Goal: Use online tool/utility: Utilize a website feature to perform a specific function

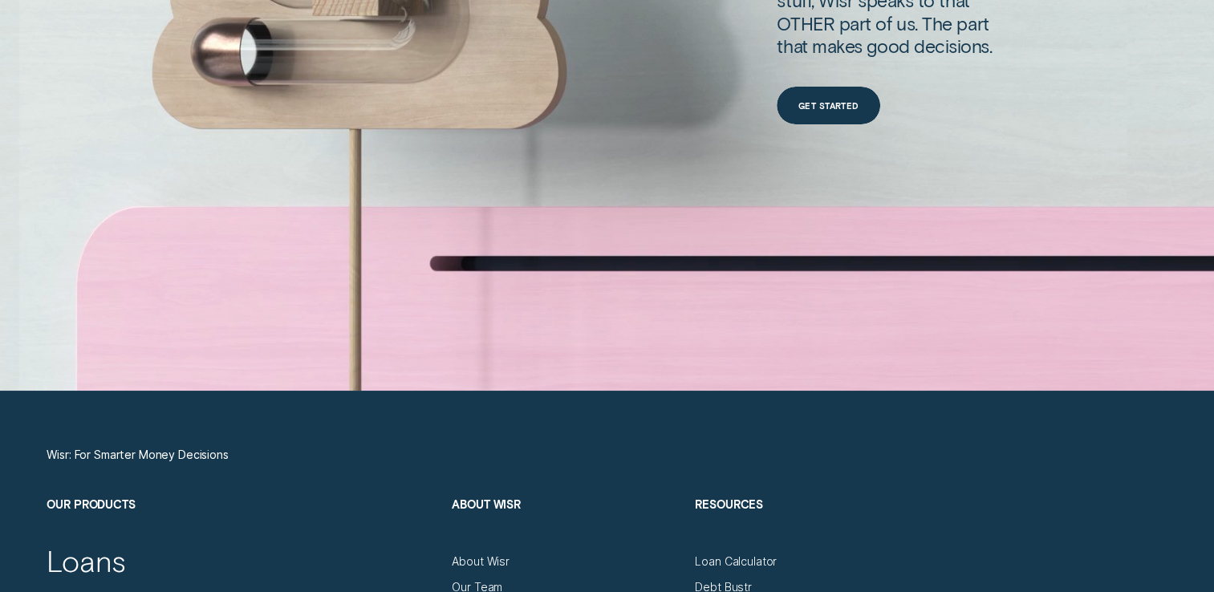
scroll to position [5296, 0]
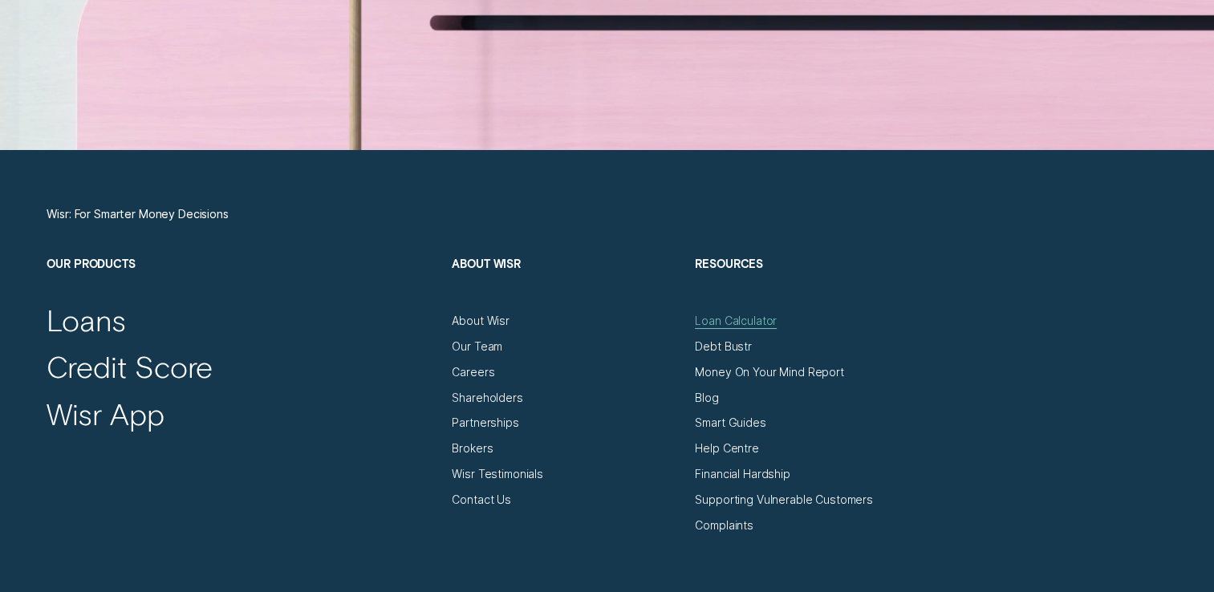
click at [748, 317] on div "Loan Calculator" at bounding box center [736, 321] width 82 height 14
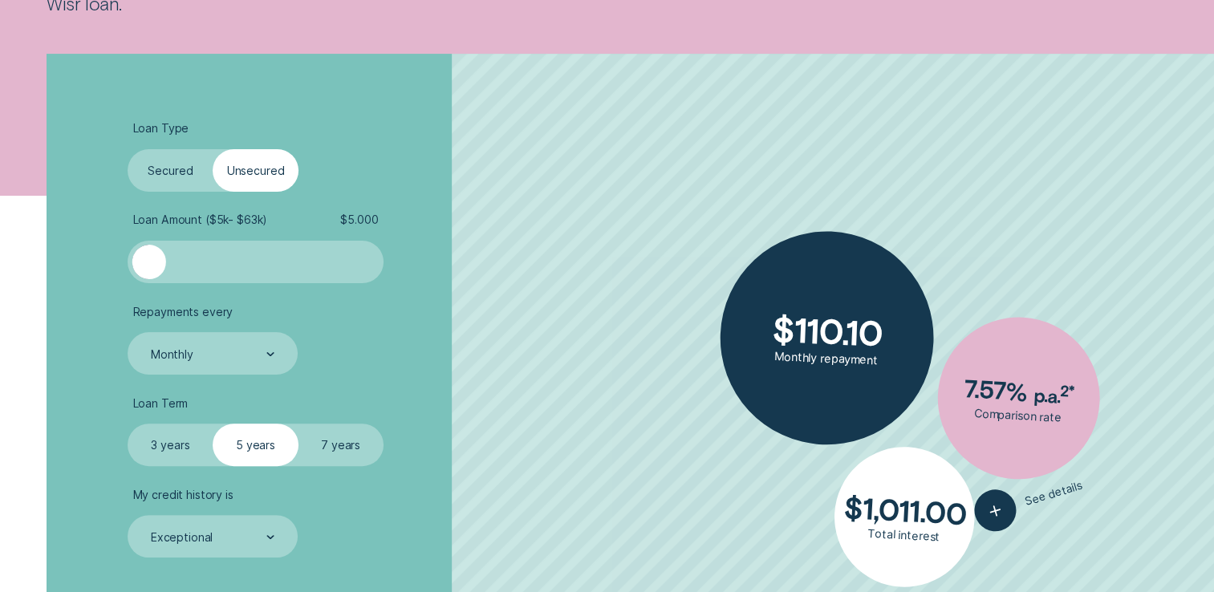
scroll to position [401, 0]
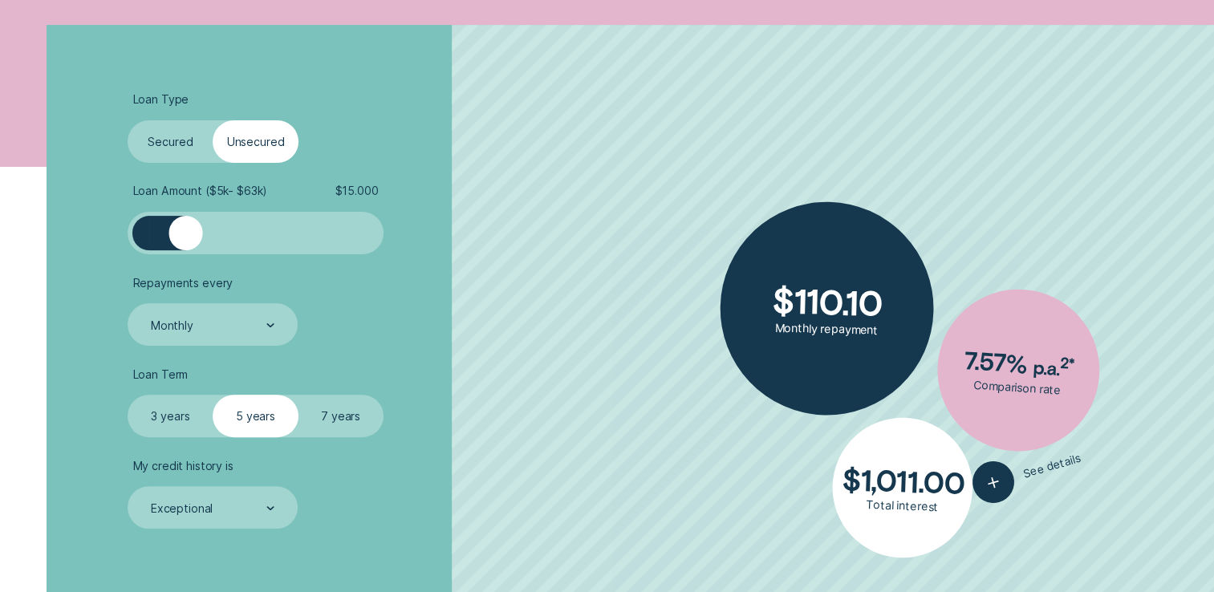
drag, startPoint x: 158, startPoint y: 239, endPoint x: 185, endPoint y: 241, distance: 27.3
click at [185, 241] on div at bounding box center [186, 233] width 34 height 34
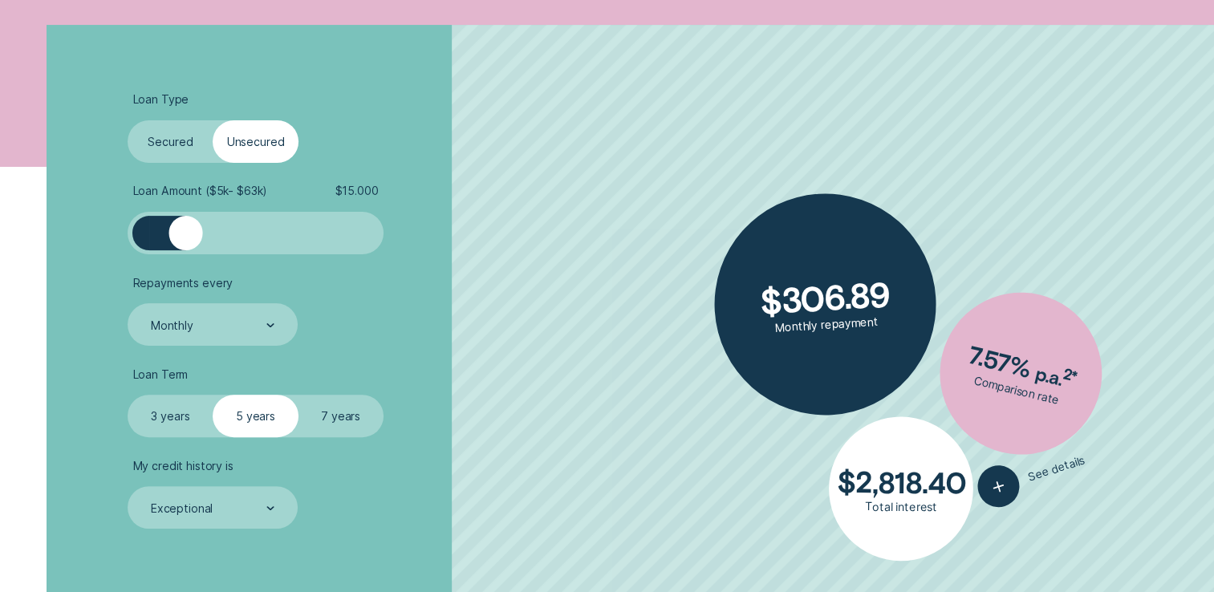
click at [151, 408] on label "3 years" at bounding box center [170, 416] width 85 height 43
click at [128, 395] on input "3 years" at bounding box center [128, 395] width 0 height 0
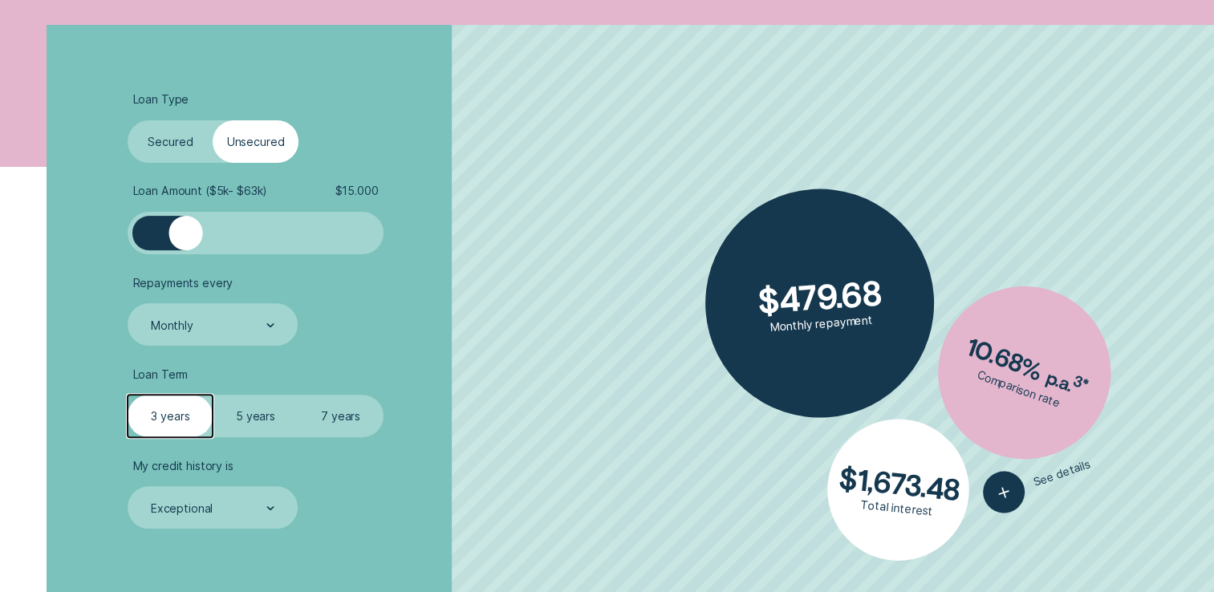
click at [243, 412] on label "5 years" at bounding box center [255, 416] width 85 height 43
click at [213, 395] on input "5 years" at bounding box center [213, 395] width 0 height 0
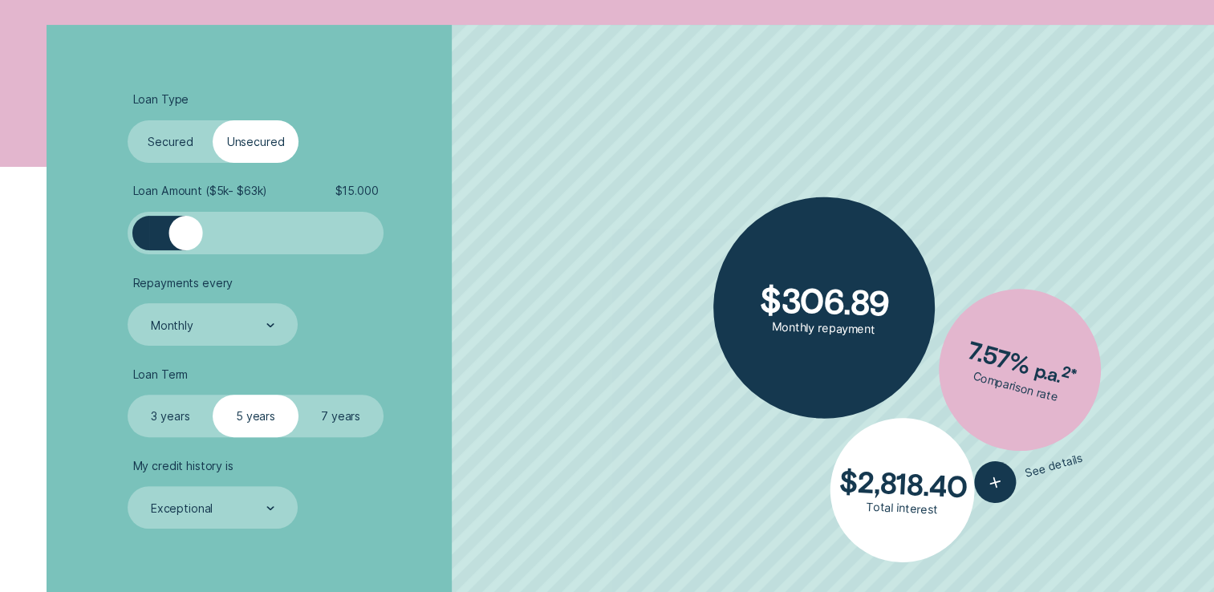
click at [317, 416] on label "7 years" at bounding box center [341, 416] width 85 height 43
click at [299, 395] on input "7 years" at bounding box center [299, 395] width 0 height 0
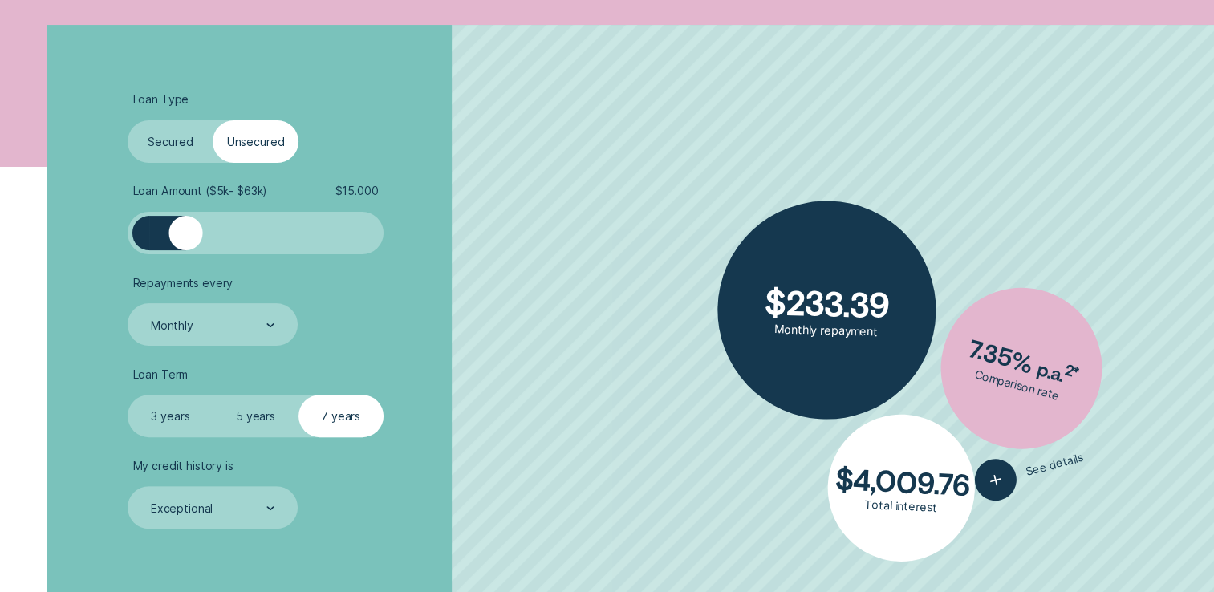
click at [196, 406] on label "3 years" at bounding box center [170, 416] width 85 height 43
click at [128, 395] on input "3 years" at bounding box center [128, 395] width 0 height 0
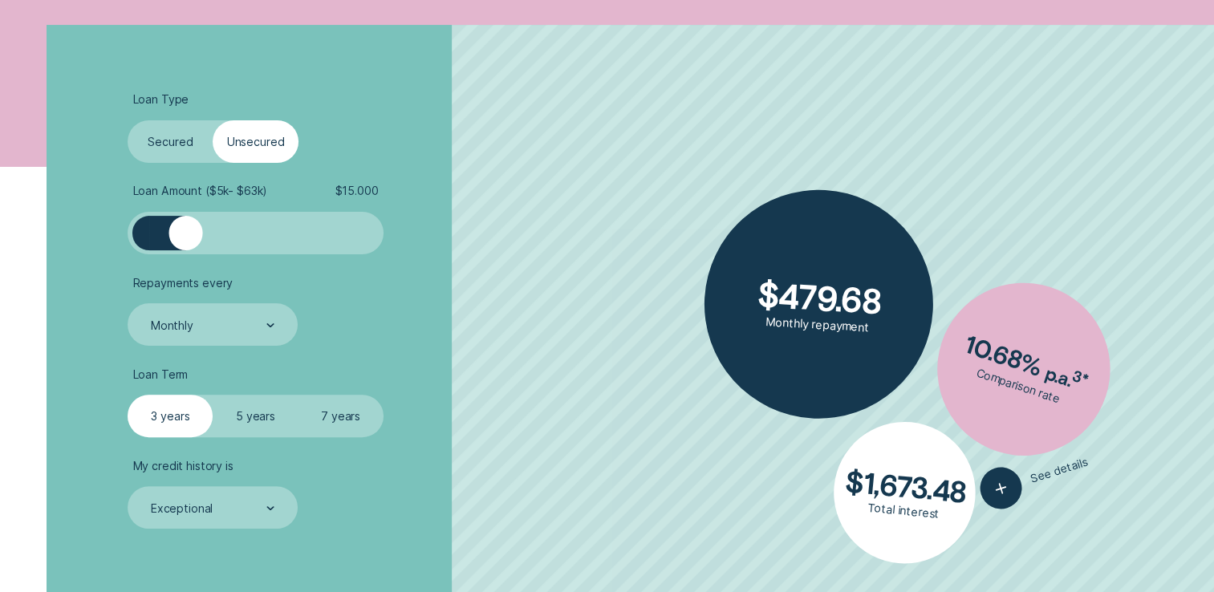
click at [405, 327] on li "Repayments every Monthly" at bounding box center [323, 311] width 391 height 71
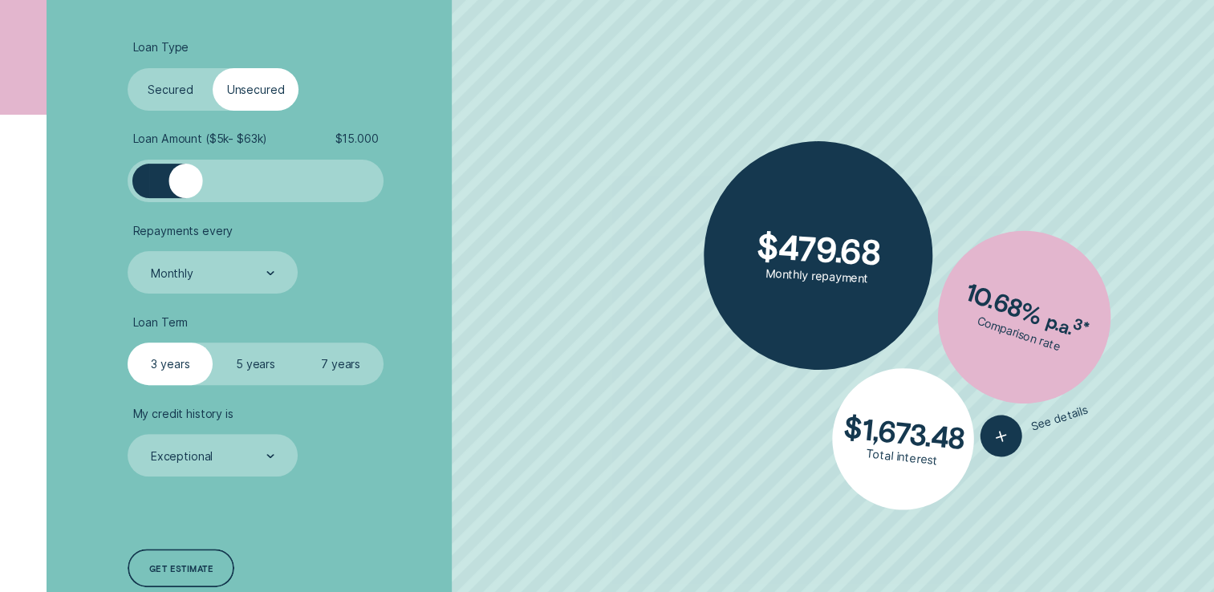
scroll to position [481, 0]
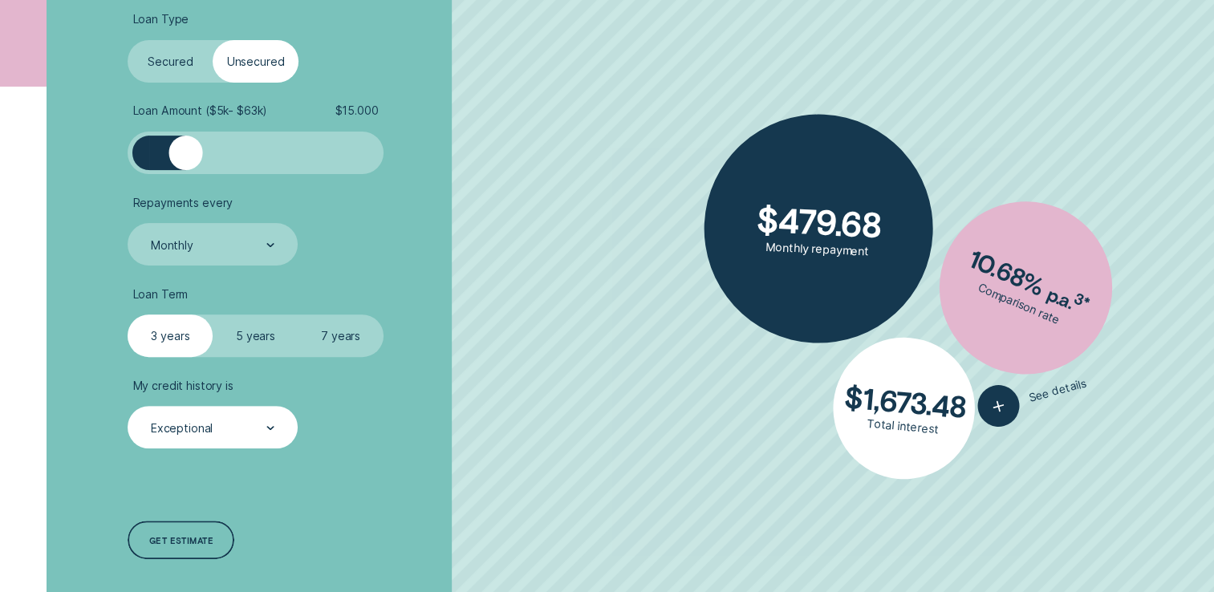
click at [194, 435] on div "Exceptional" at bounding box center [211, 428] width 125 height 16
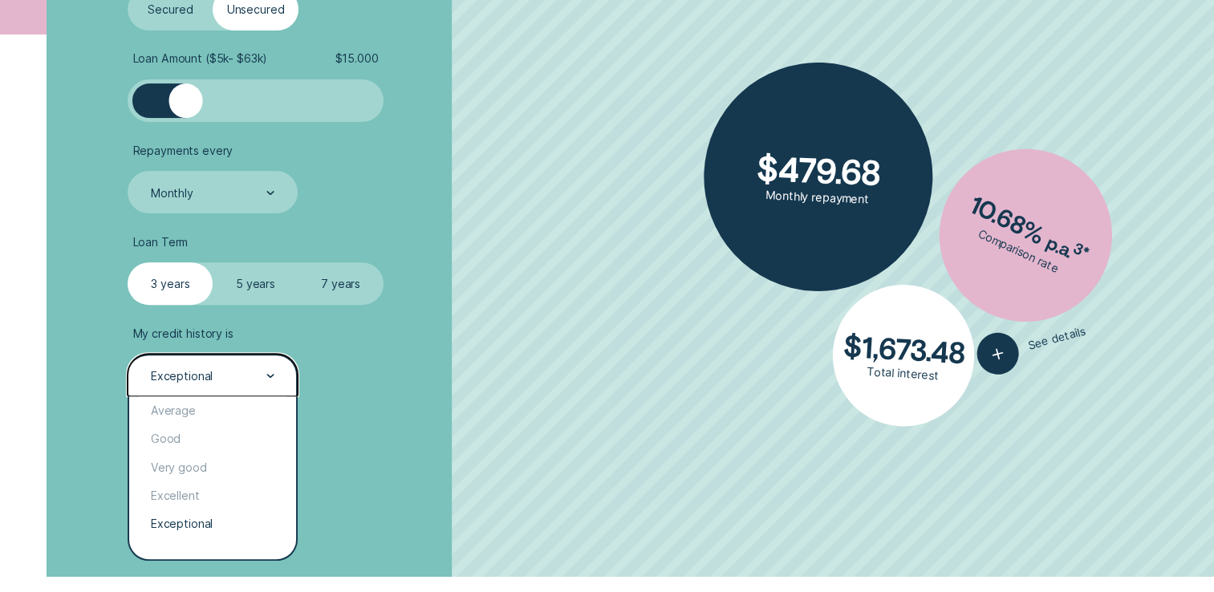
scroll to position [562, 0]
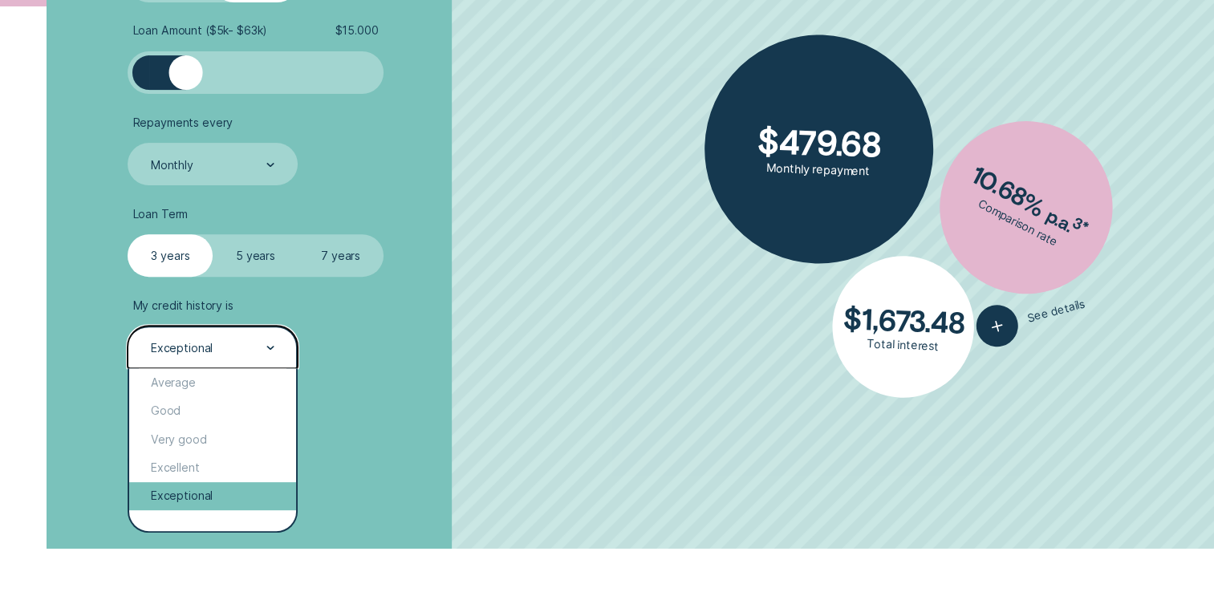
click at [193, 490] on div "Exceptional" at bounding box center [212, 496] width 166 height 28
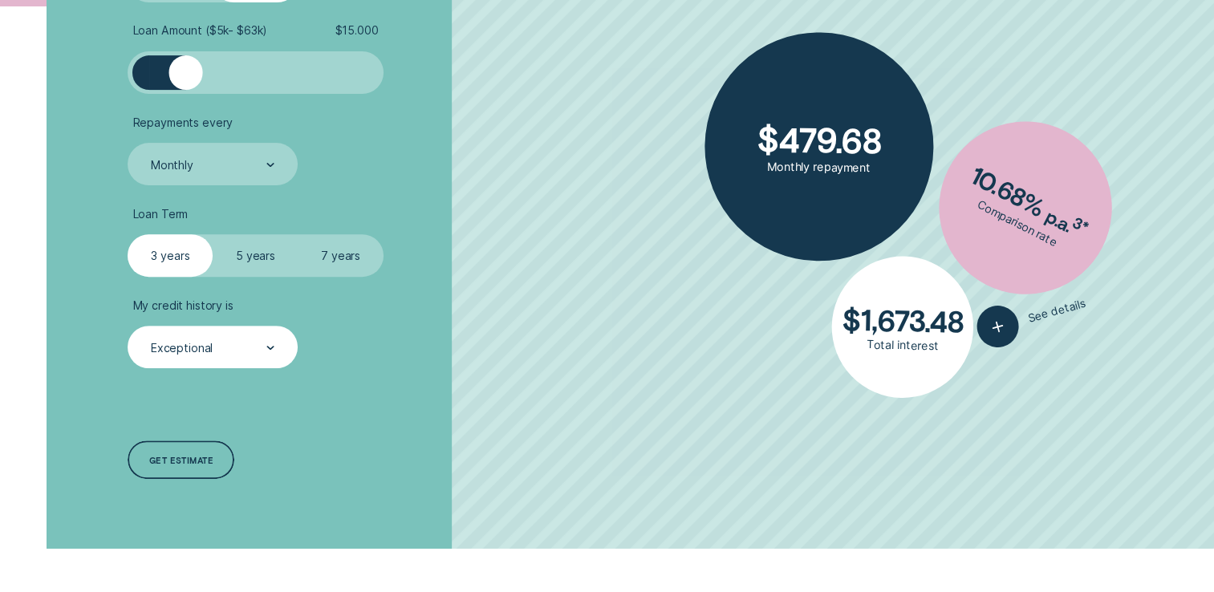
click at [481, 369] on div "Loan Type Select Loan Type Secured Unsecured Loan Amount ( $5k - $63k ) $ 15.00…" at bounding box center [323, 206] width 405 height 685
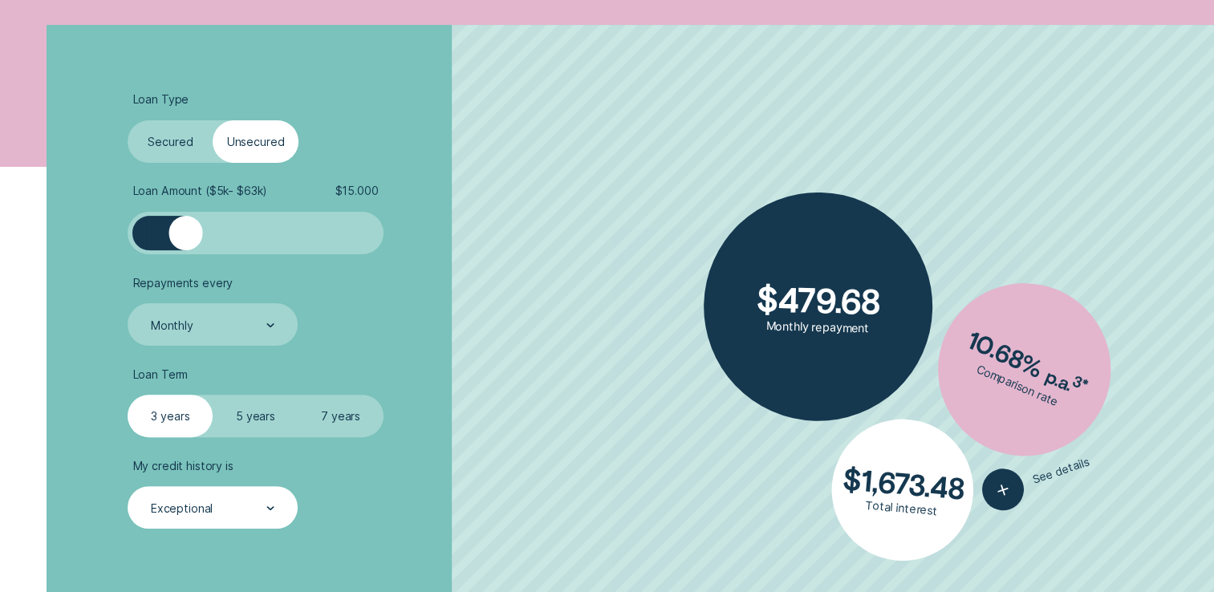
scroll to position [481, 0]
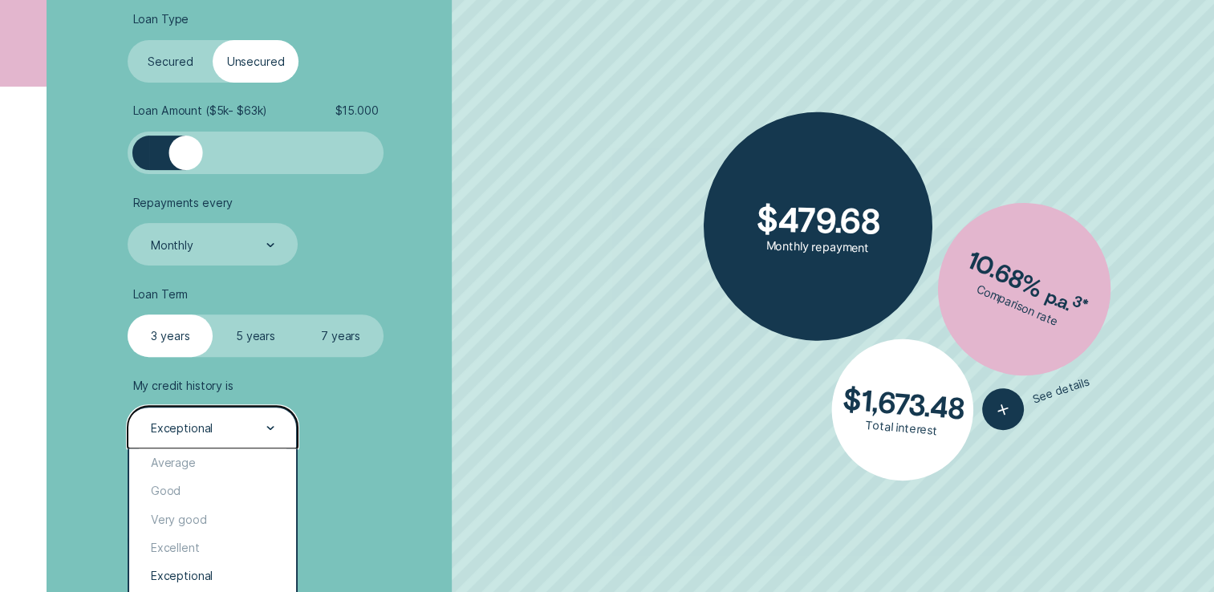
click at [197, 442] on div "Exceptional" at bounding box center [212, 427] width 169 height 43
click at [216, 493] on div "Good" at bounding box center [212, 491] width 166 height 28
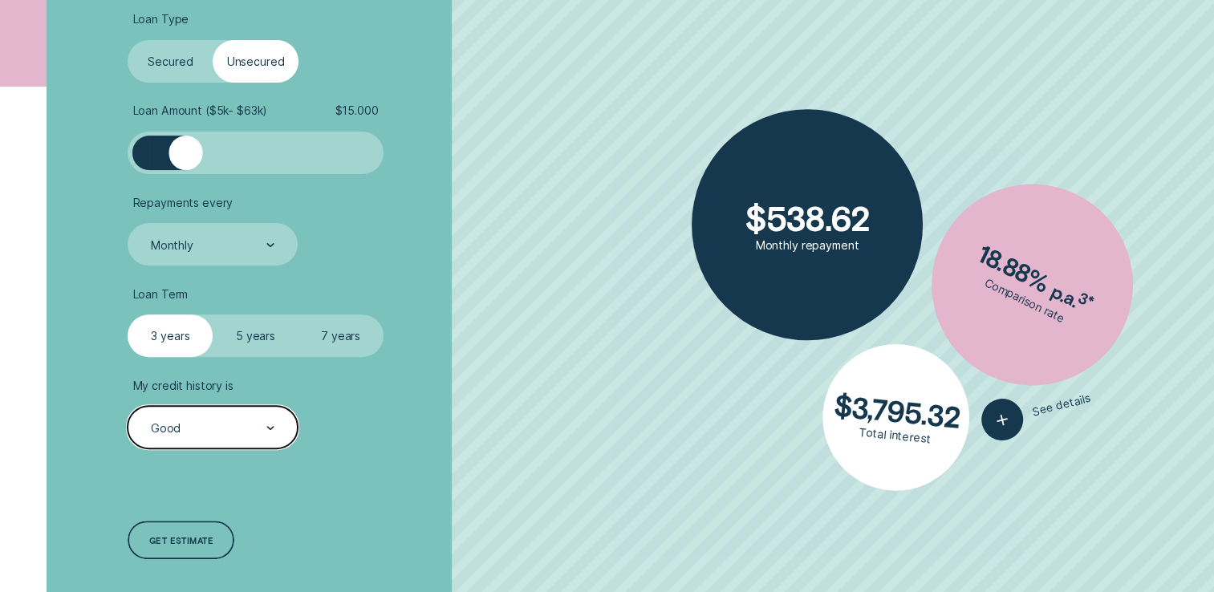
click at [199, 435] on div "Good" at bounding box center [211, 428] width 125 height 16
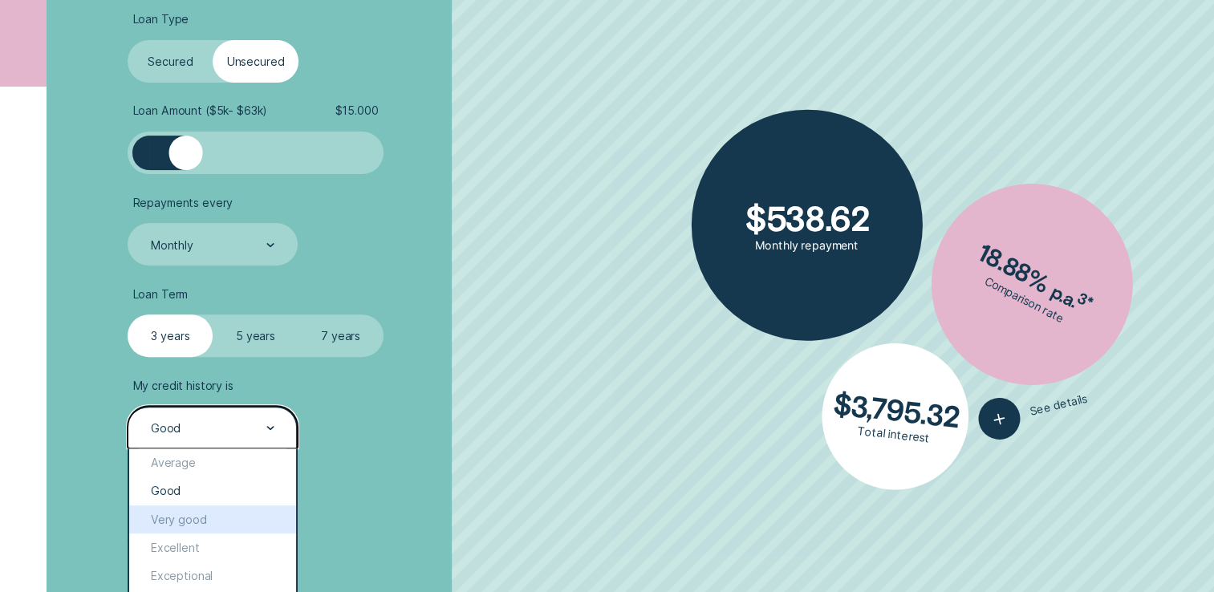
scroll to position [562, 0]
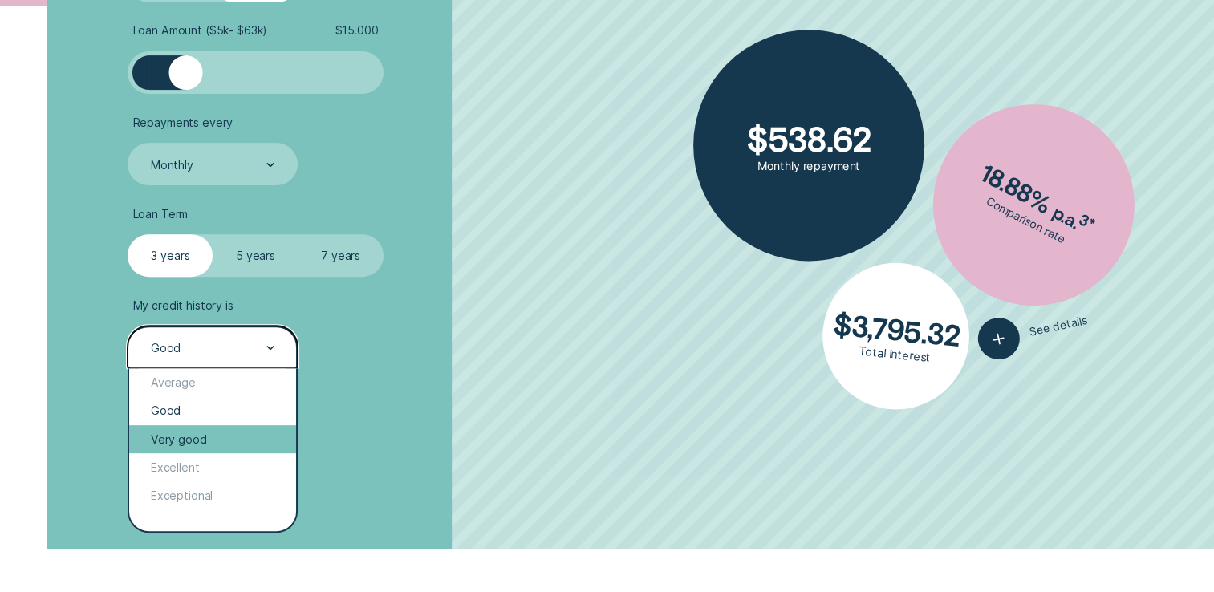
click at [202, 429] on div "Very good" at bounding box center [212, 439] width 166 height 28
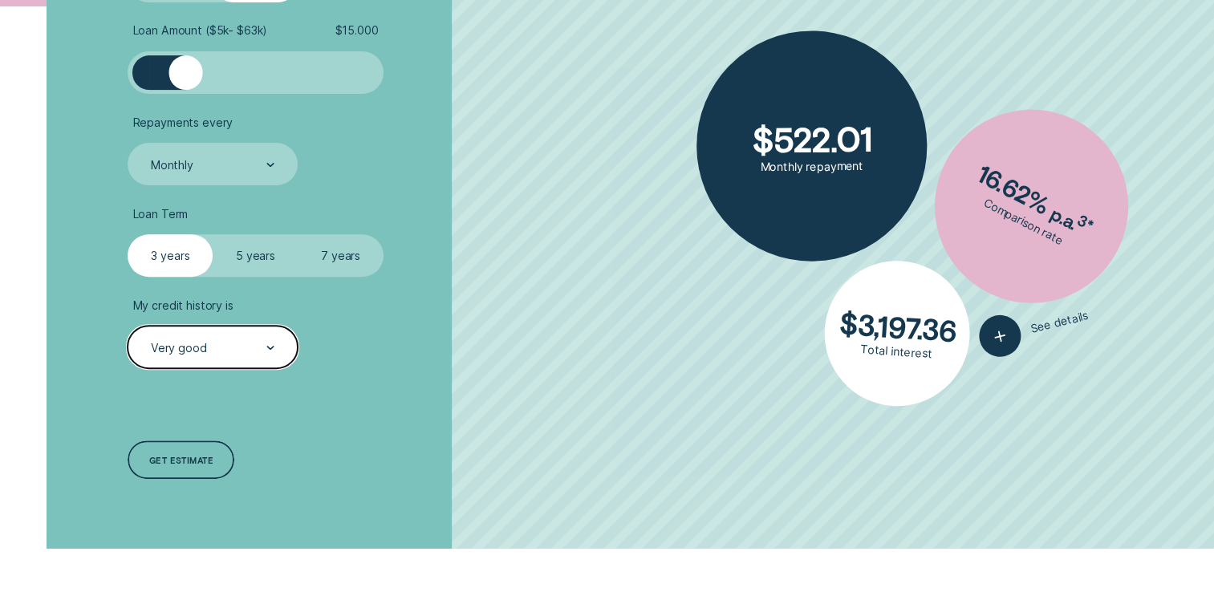
click at [438, 355] on li "My credit history is option Very good, selected. Select is focused , press Down…" at bounding box center [323, 334] width 391 height 71
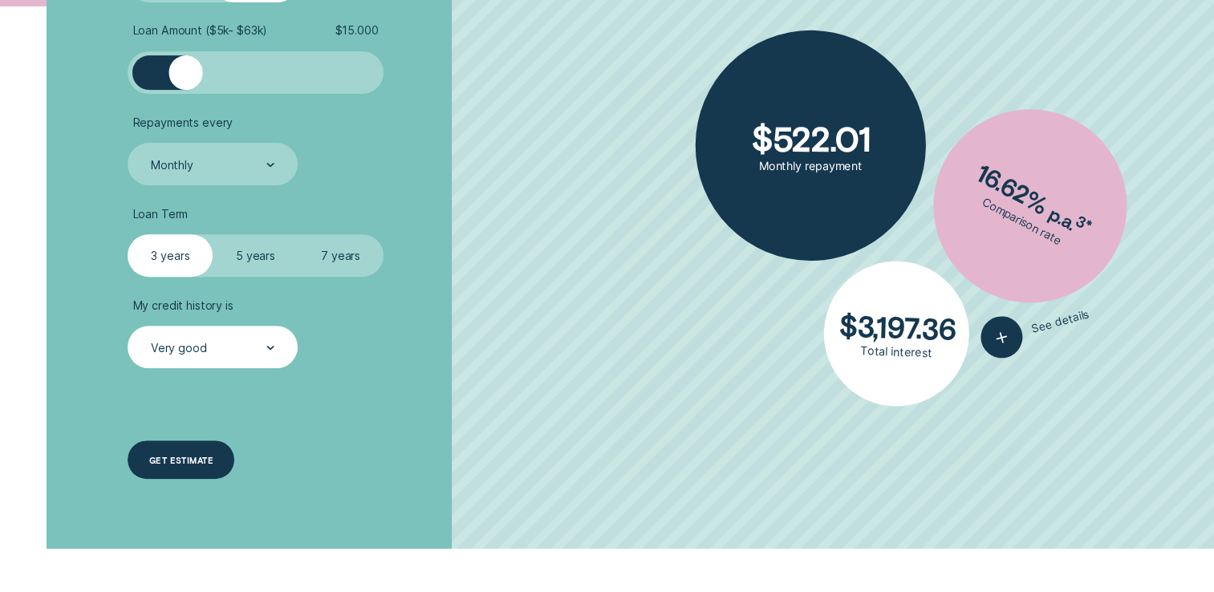
click at [189, 457] on div "Get estimate" at bounding box center [181, 460] width 64 height 7
